Goal: Task Accomplishment & Management: Manage account settings

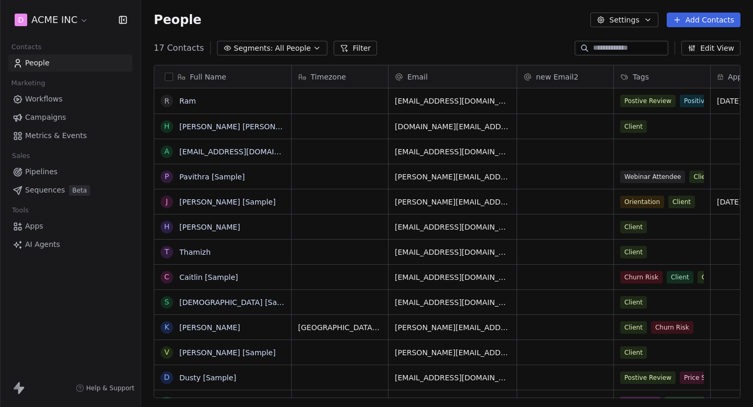
scroll to position [358, 611]
click at [60, 118] on span "Campaigns" at bounding box center [45, 117] width 41 height 11
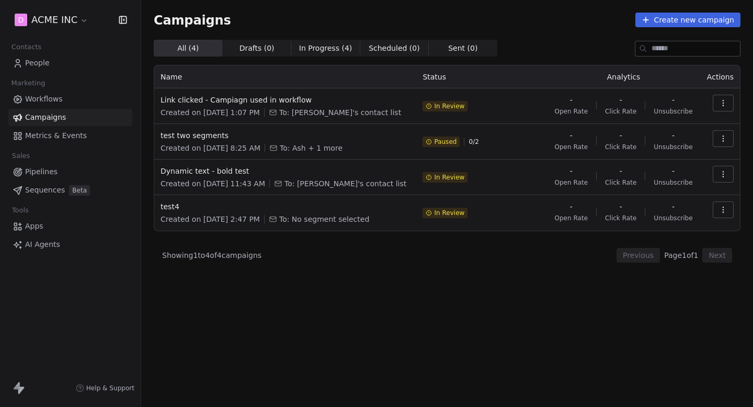
click at [723, 136] on icon "button" at bounding box center [723, 138] width 8 height 8
click at [661, 199] on span "Duplicate" at bounding box center [660, 195] width 40 height 13
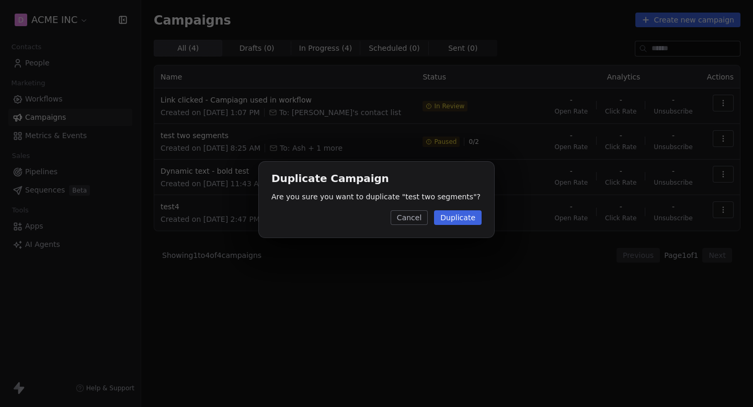
click at [466, 217] on button "Duplicate" at bounding box center [458, 217] width 48 height 15
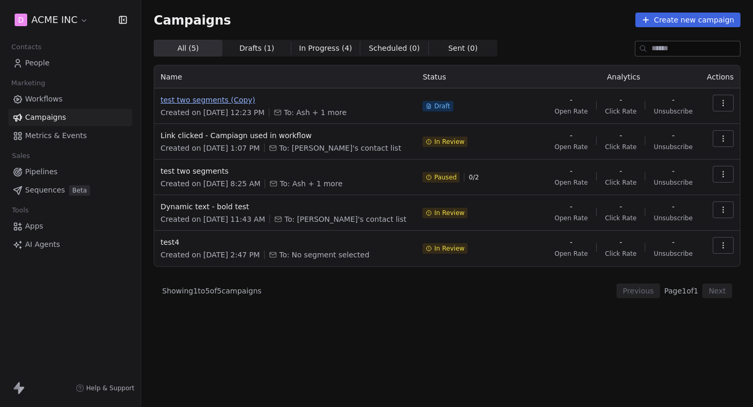
click at [213, 95] on span "test two segments (Copy)" at bounding box center [284, 100] width 249 height 10
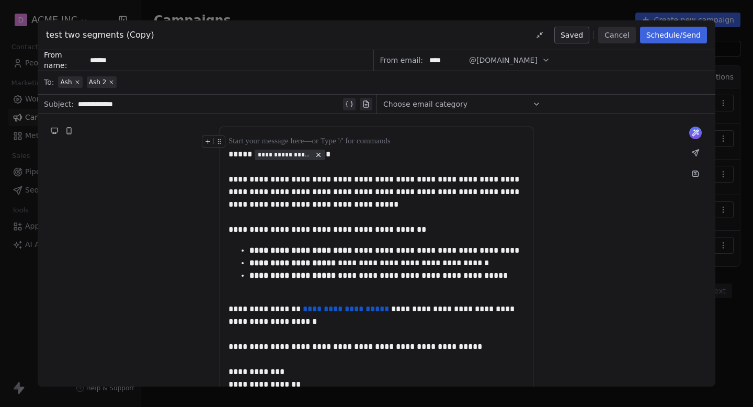
click at [681, 35] on button "Schedule/Send" at bounding box center [673, 35] width 67 height 17
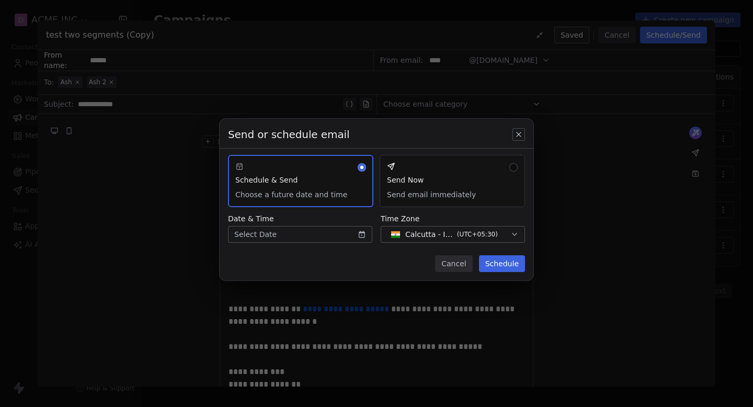
click at [342, 235] on body "D ACME INC Contacts People Marketing Workflows Campaigns Metrics & Events Sales…" at bounding box center [376, 203] width 753 height 407
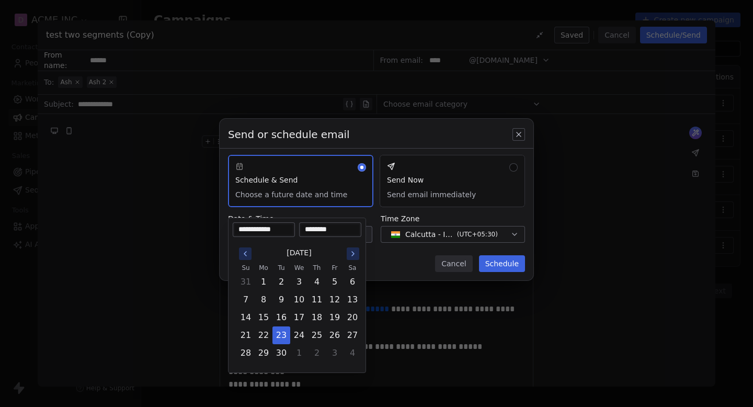
click at [321, 229] on input "********" at bounding box center [330, 229] width 58 height 10
click at [325, 229] on input "********" at bounding box center [330, 229] width 58 height 10
type input "********"
click at [504, 264] on div "Send or schedule email Schedule & Send Choose a future date and time Send Now S…" at bounding box center [376, 203] width 753 height 203
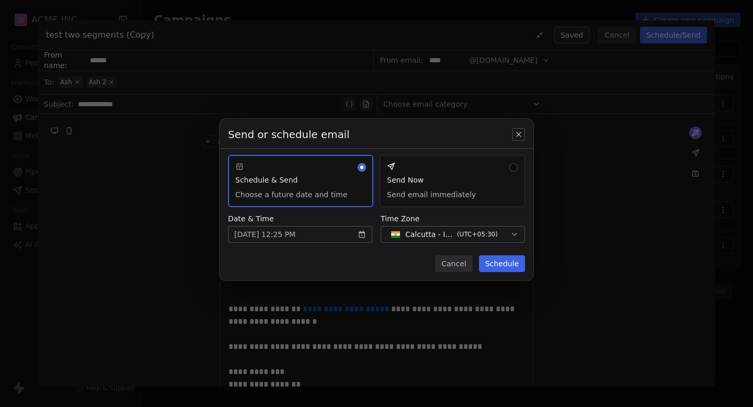
click at [504, 264] on button "Schedule" at bounding box center [502, 263] width 46 height 17
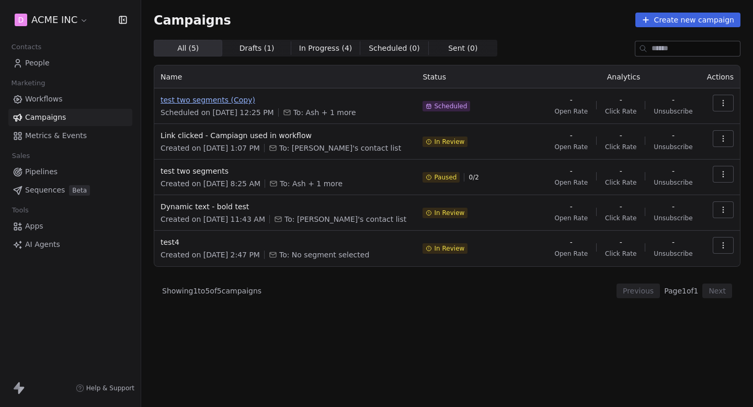
click at [223, 98] on span "test two segments (Copy)" at bounding box center [284, 100] width 249 height 10
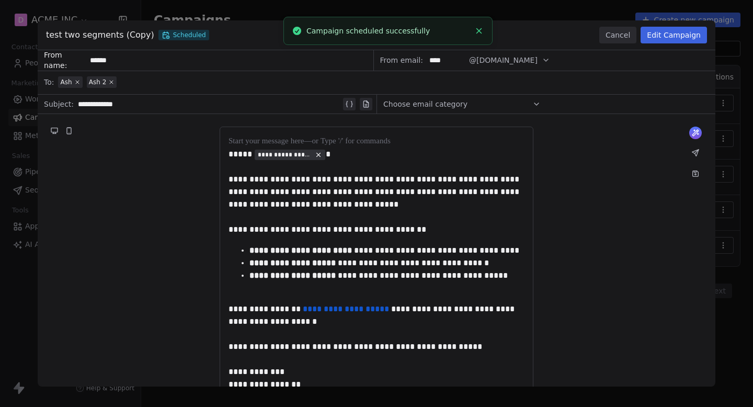
click at [681, 37] on button "Edit Campaign" at bounding box center [673, 35] width 66 height 17
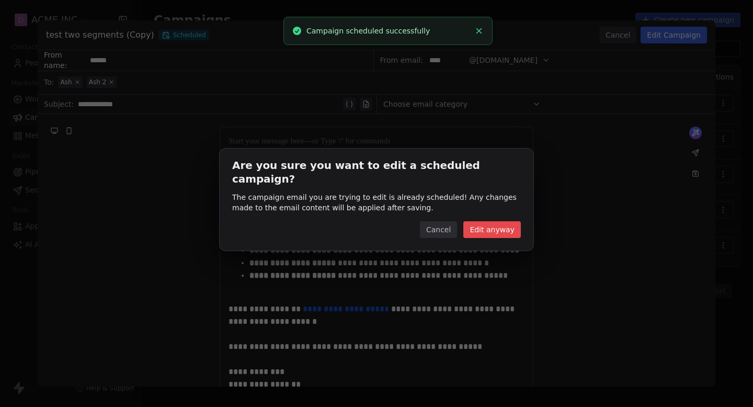
click at [487, 224] on button "Edit anyway" at bounding box center [491, 229] width 57 height 17
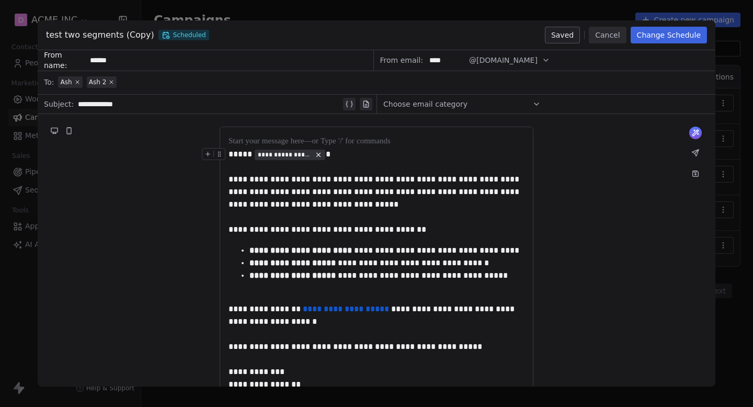
click at [667, 38] on button "Change Schedule" at bounding box center [668, 35] width 76 height 17
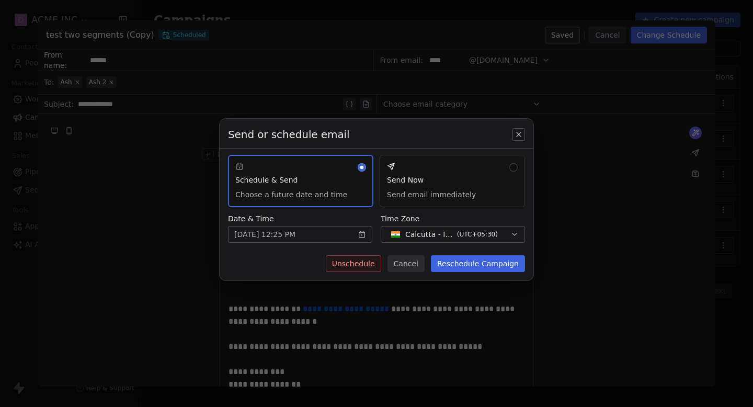
click at [364, 262] on button "Unschedule" at bounding box center [353, 263] width 55 height 17
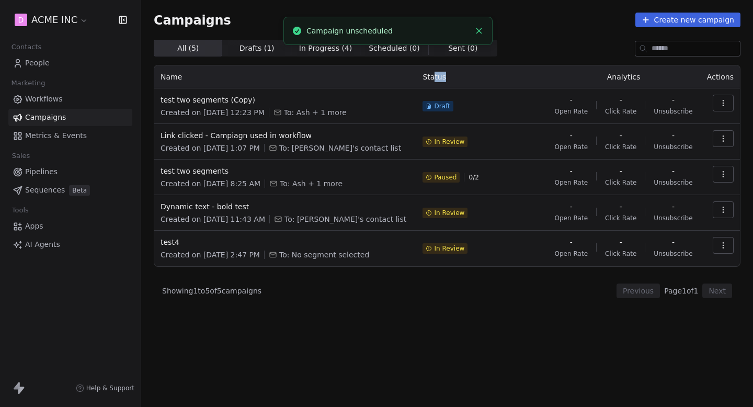
drag, startPoint x: 423, startPoint y: 72, endPoint x: 466, endPoint y: 72, distance: 42.9
click at [464, 72] on th "Status" at bounding box center [481, 76] width 131 height 23
click at [466, 72] on th "Status" at bounding box center [481, 76] width 131 height 23
drag, startPoint x: 460, startPoint y: 72, endPoint x: 396, endPoint y: 72, distance: 64.3
click at [402, 72] on tr "Name Status Analytics Actions" at bounding box center [446, 76] width 585 height 23
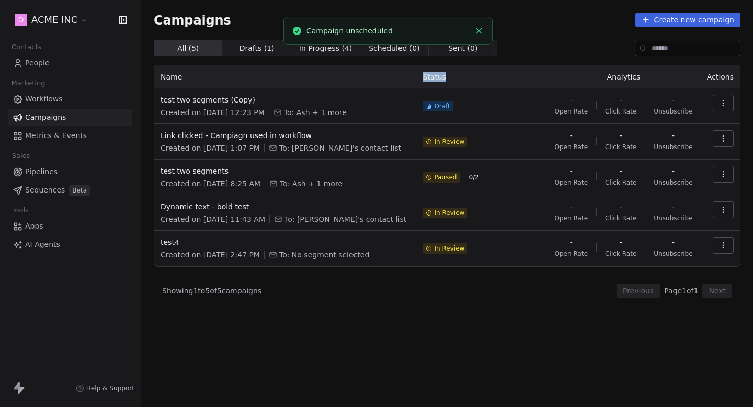
click at [396, 72] on th "Name" at bounding box center [285, 76] width 262 height 23
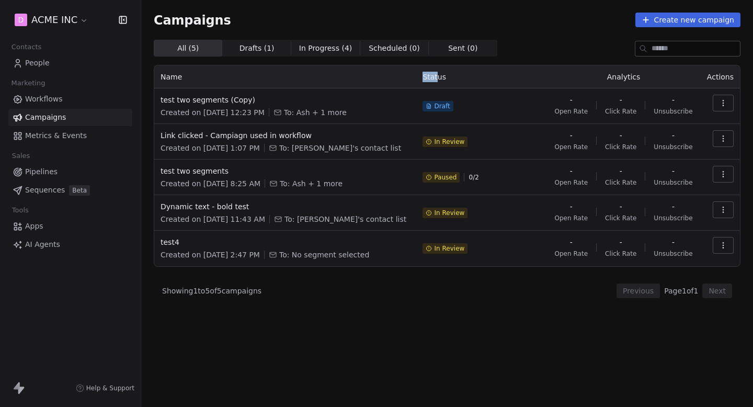
drag, startPoint x: 389, startPoint y: 75, endPoint x: 431, endPoint y: 75, distance: 41.8
click at [430, 75] on tr "Name Status Analytics Actions" at bounding box center [446, 76] width 585 height 23
click at [431, 75] on th "Status" at bounding box center [481, 76] width 131 height 23
click at [725, 104] on icon "button" at bounding box center [723, 103] width 8 height 8
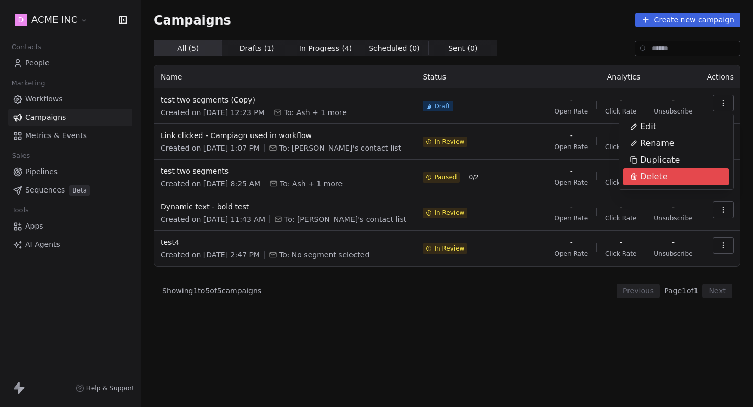
click at [557, 70] on html "D ACME INC Contacts People Marketing Workflows Campaigns Metrics & Events Sales…" at bounding box center [376, 203] width 753 height 407
click at [721, 102] on icon "button" at bounding box center [723, 103] width 8 height 8
click at [662, 180] on span "Delete" at bounding box center [654, 176] width 28 height 13
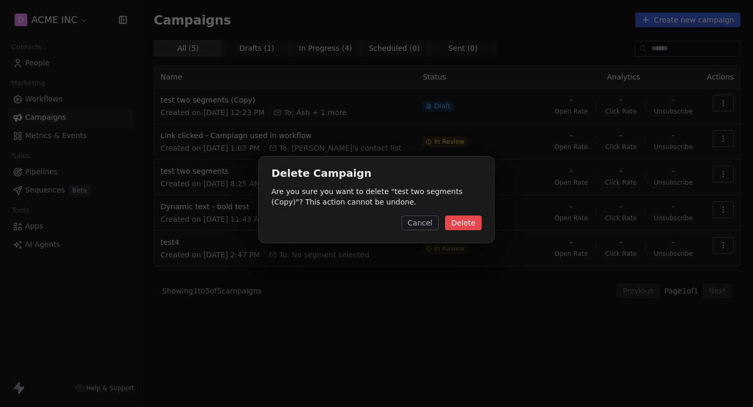
click at [457, 225] on button "Delete" at bounding box center [463, 222] width 37 height 15
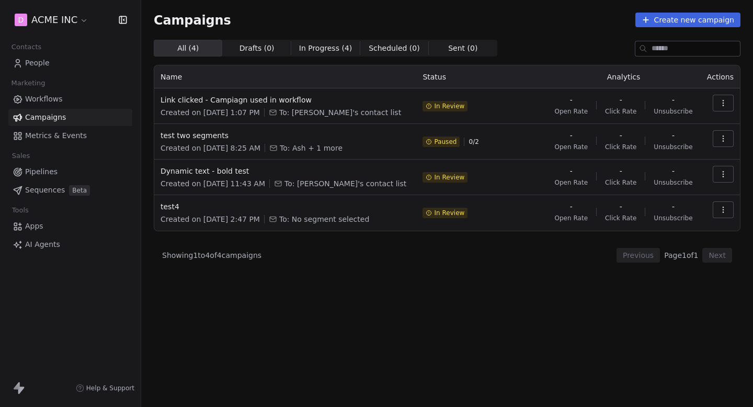
click at [716, 136] on button "button" at bounding box center [722, 138] width 21 height 17
click at [663, 198] on span "Duplicate" at bounding box center [660, 195] width 40 height 13
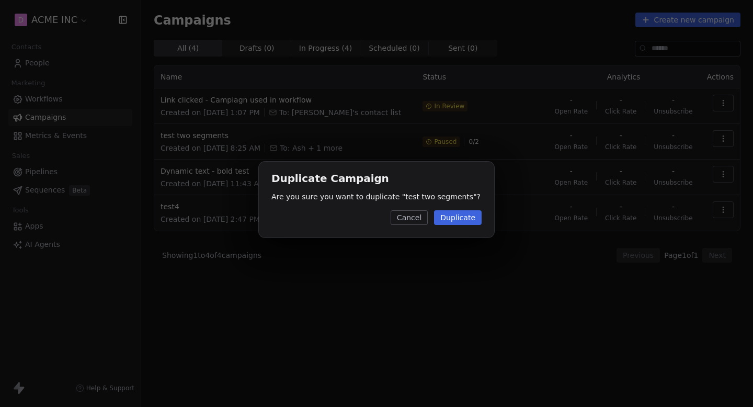
click at [463, 210] on button "Duplicate" at bounding box center [458, 217] width 48 height 15
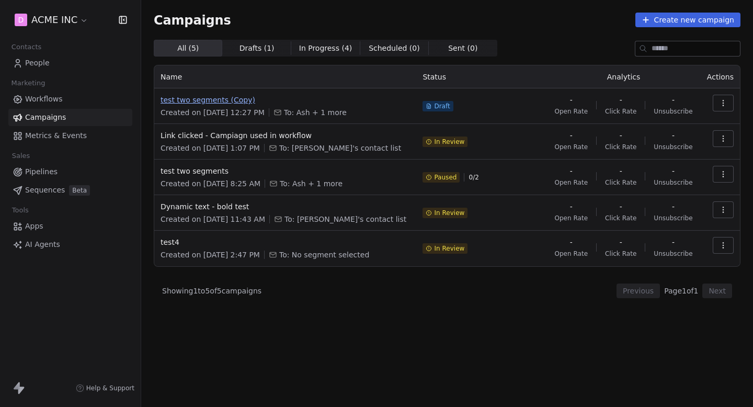
click at [210, 99] on span "test two segments (Copy)" at bounding box center [284, 100] width 249 height 10
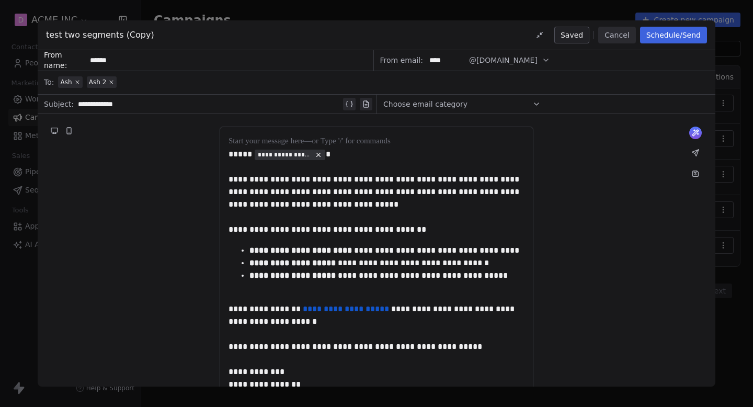
click at [681, 37] on button "Schedule/Send" at bounding box center [673, 35] width 67 height 17
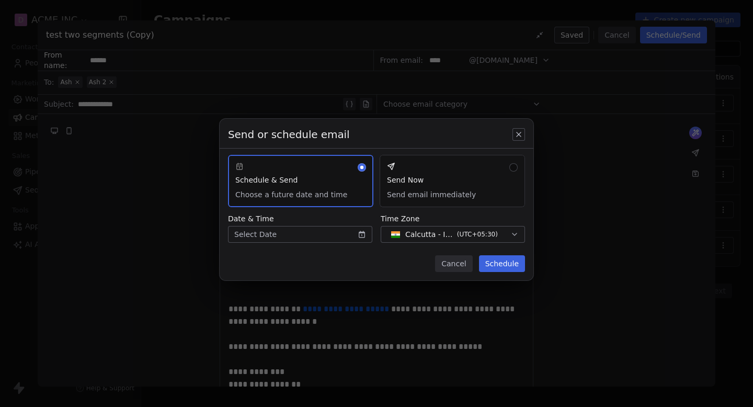
click at [342, 230] on body "D ACME INC Contacts People Marketing Workflows Campaigns Metrics & Events Sales…" at bounding box center [376, 203] width 753 height 407
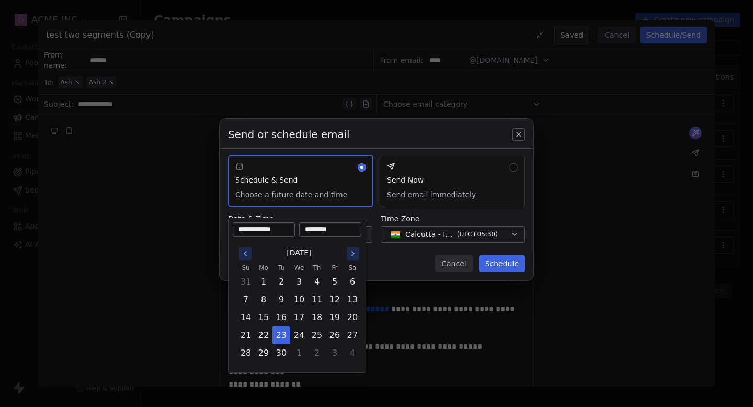
click at [317, 228] on input "********" at bounding box center [330, 229] width 58 height 10
click at [323, 229] on input "********" at bounding box center [330, 229] width 58 height 10
type input "********"
click at [387, 268] on div "Send or schedule email Schedule & Send Choose a future date and time Send Now S…" at bounding box center [376, 203] width 753 height 203
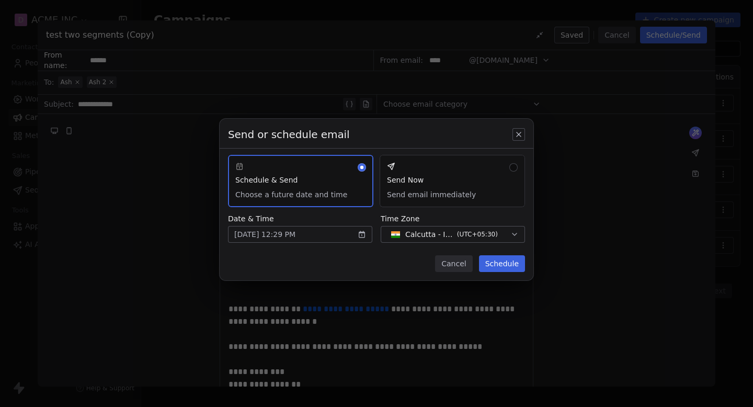
click at [493, 260] on button "Schedule" at bounding box center [502, 263] width 46 height 17
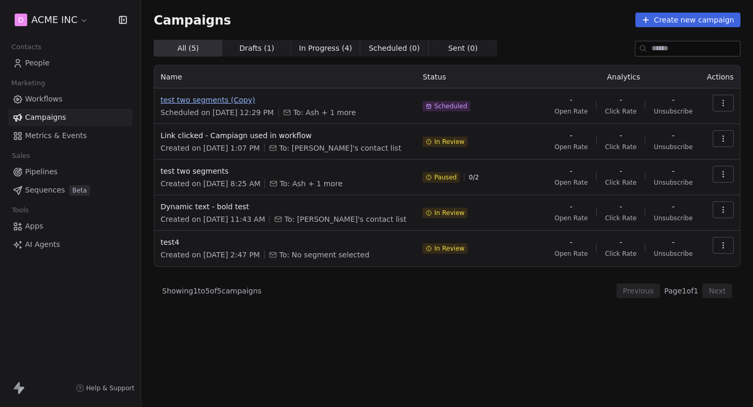
click at [232, 96] on span "test two segments (Copy)" at bounding box center [284, 100] width 249 height 10
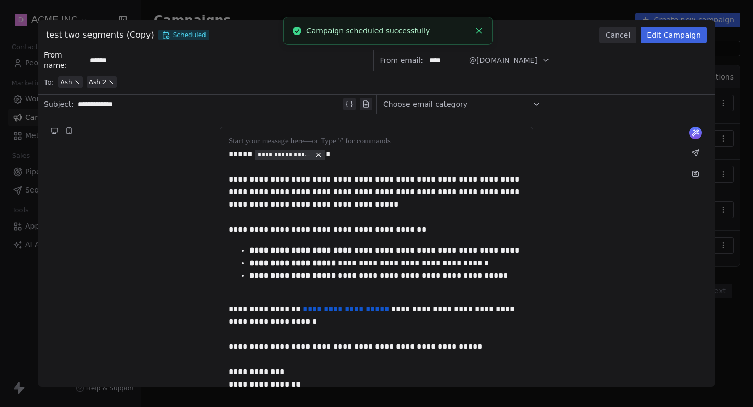
click at [668, 36] on button "Edit Campaign" at bounding box center [673, 35] width 66 height 17
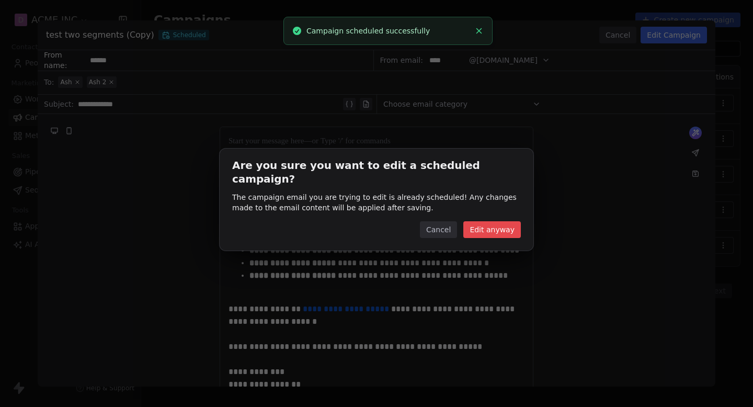
click at [489, 221] on button "Edit anyway" at bounding box center [491, 229] width 57 height 17
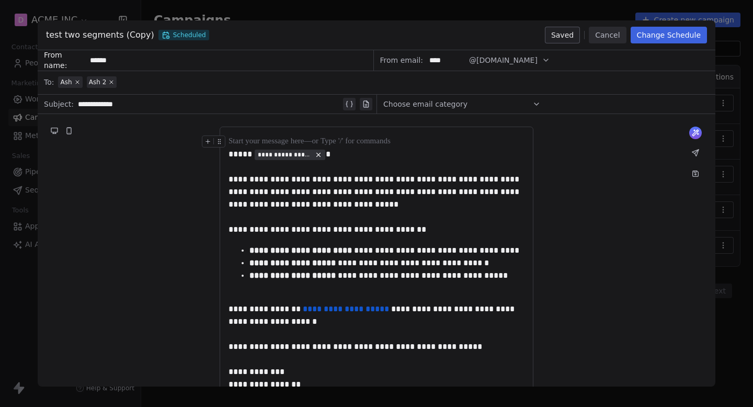
click at [658, 41] on button "Change Schedule" at bounding box center [668, 35] width 76 height 17
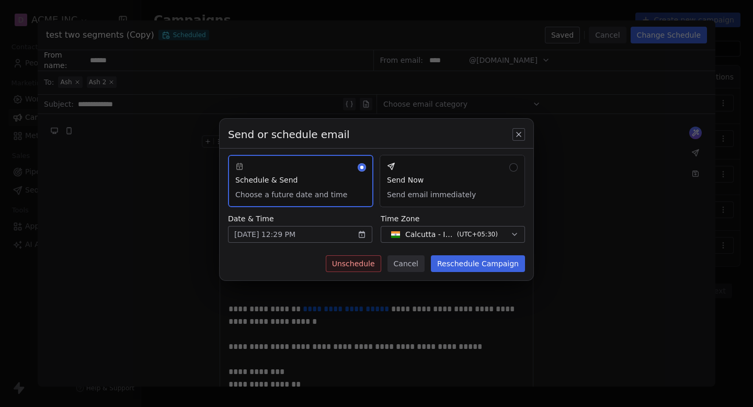
click at [366, 265] on button "Unschedule" at bounding box center [353, 263] width 55 height 17
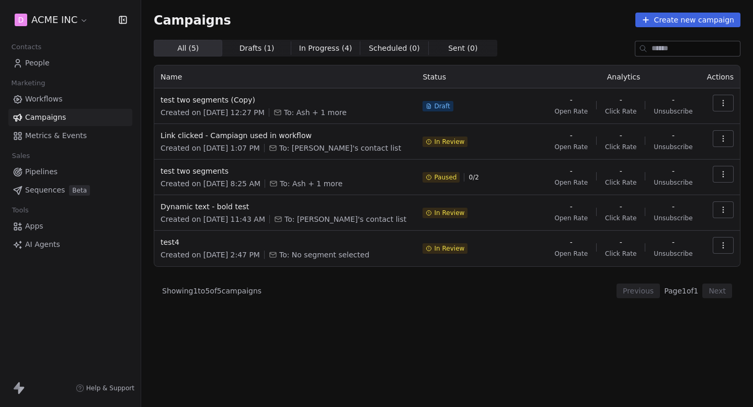
click at [723, 107] on icon "button" at bounding box center [723, 103] width 8 height 8
click at [652, 175] on span "Delete" at bounding box center [654, 176] width 28 height 13
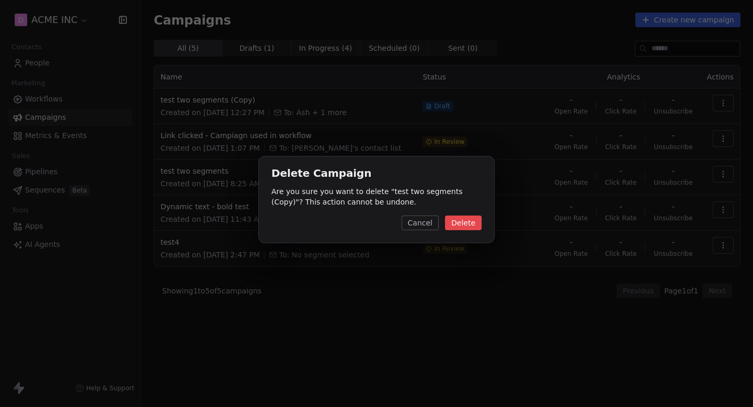
click at [475, 222] on button "Delete" at bounding box center [463, 222] width 37 height 15
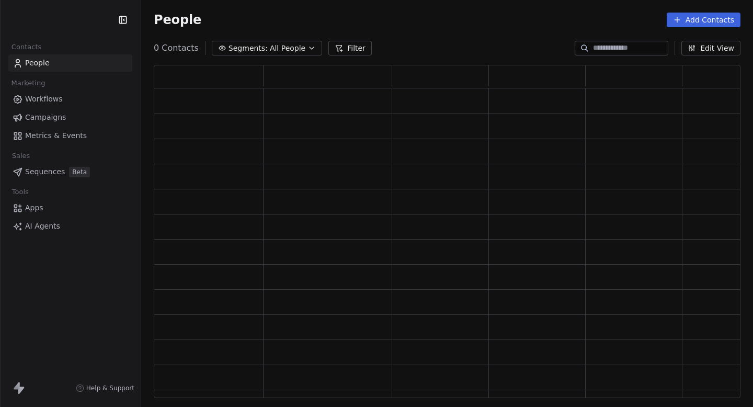
scroll to position [333, 586]
click at [63, 118] on span "Campaigns" at bounding box center [45, 117] width 41 height 11
